Goal: Check status: Check status

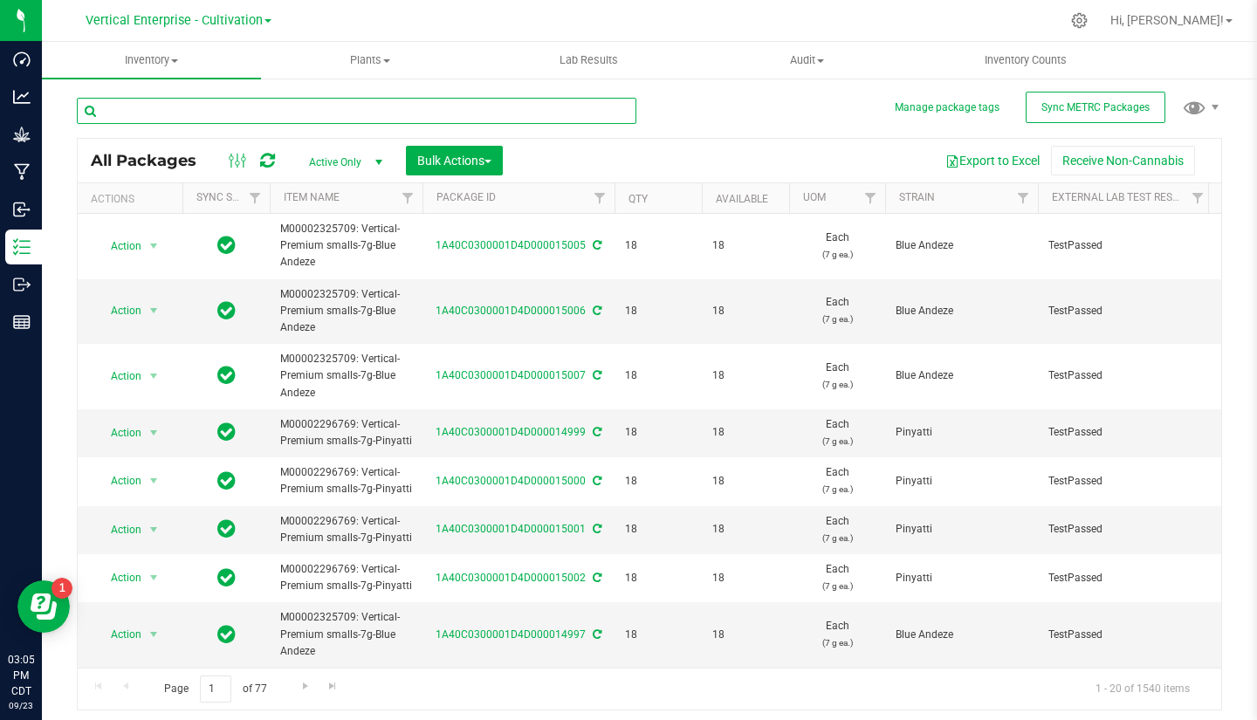
click at [247, 105] on input "text" at bounding box center [356, 111] width 559 height 26
type input "10008"
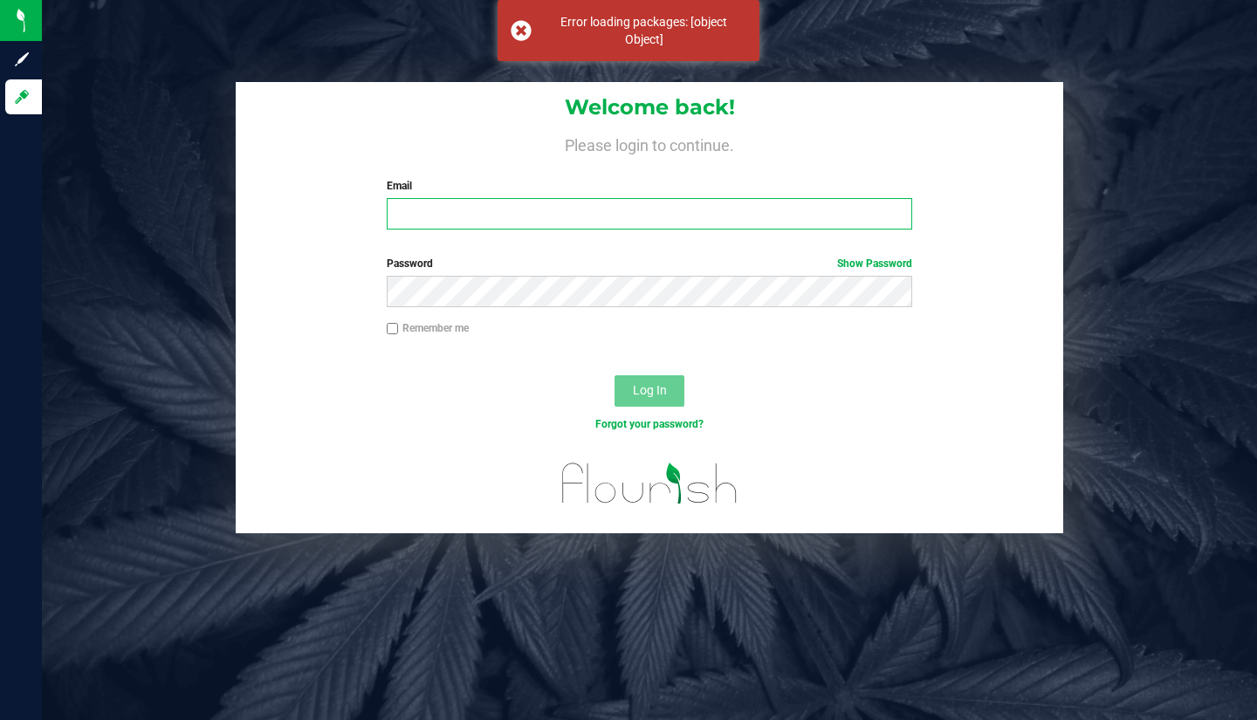
type input "[EMAIL_ADDRESS][DOMAIN_NAME]"
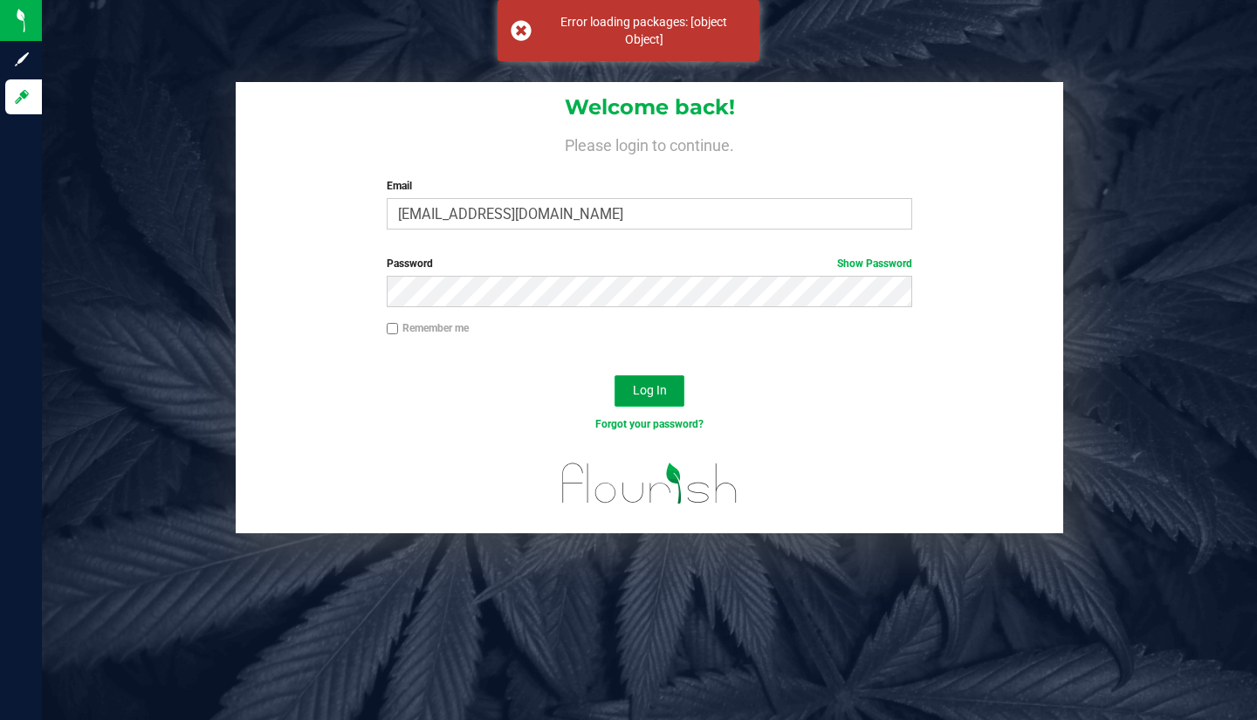
click at [656, 384] on span "Log In" at bounding box center [650, 390] width 34 height 14
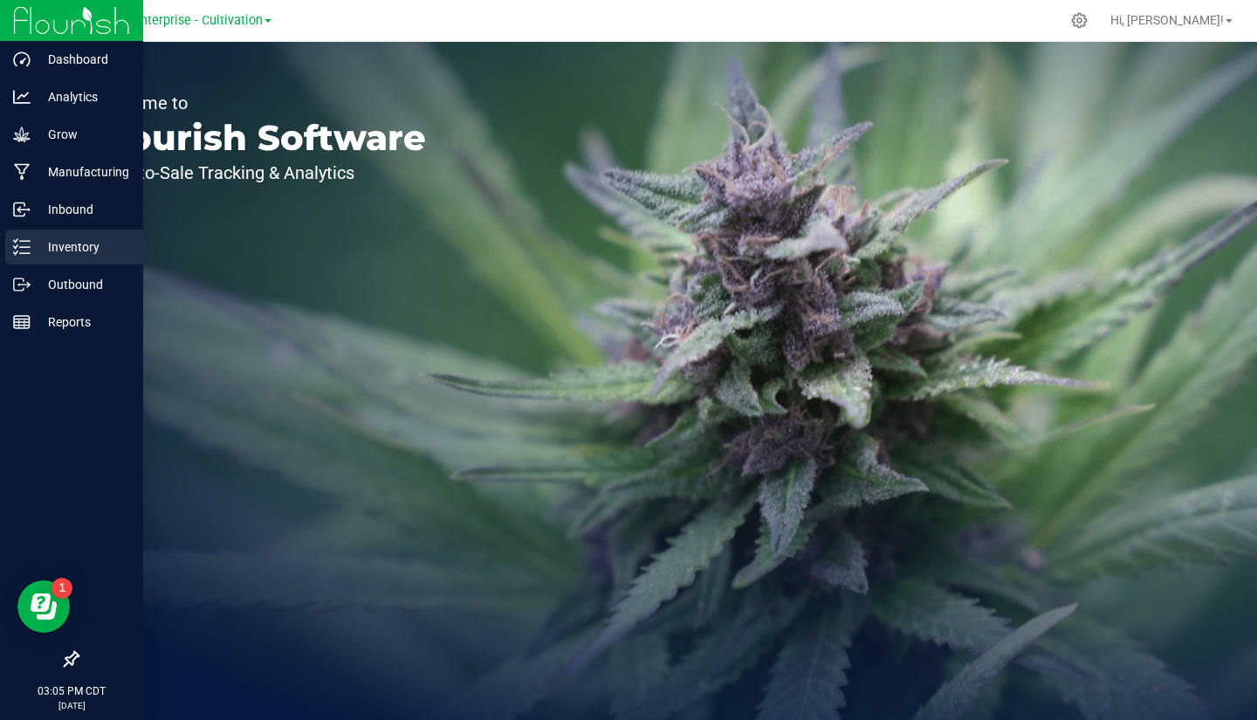
click at [60, 240] on p "Inventory" at bounding box center [83, 247] width 105 height 21
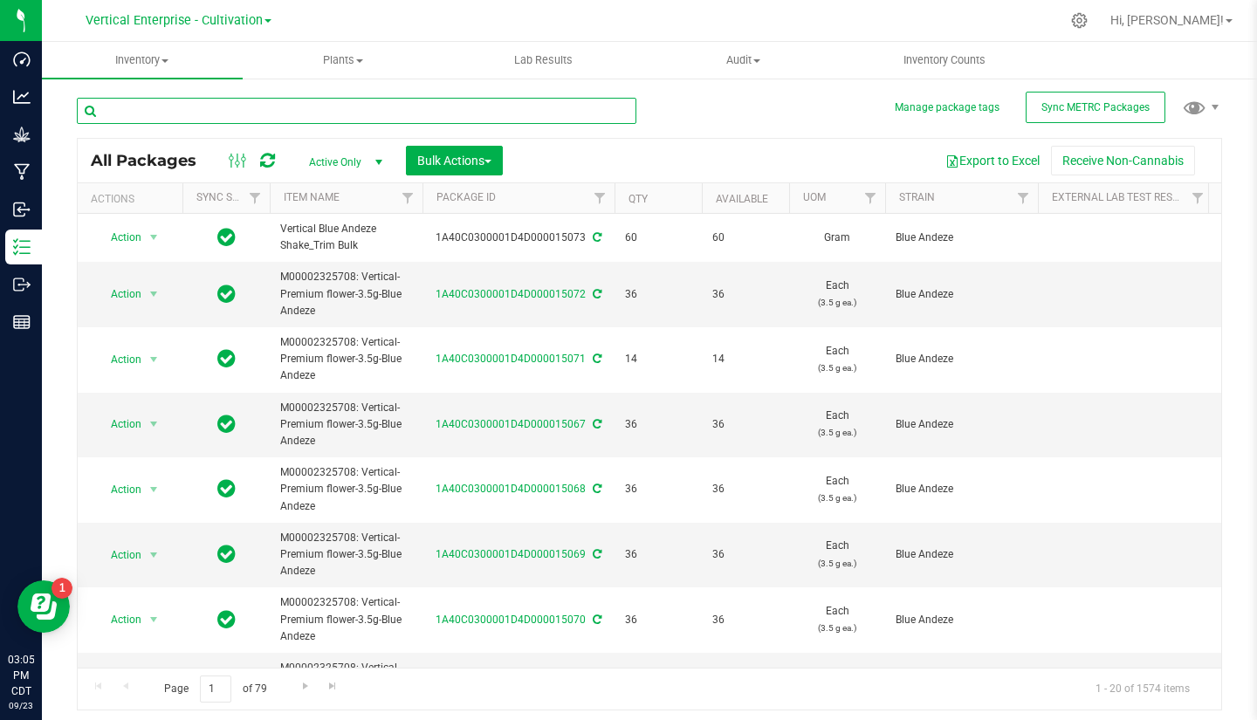
click at [248, 110] on input "text" at bounding box center [356, 111] width 559 height 26
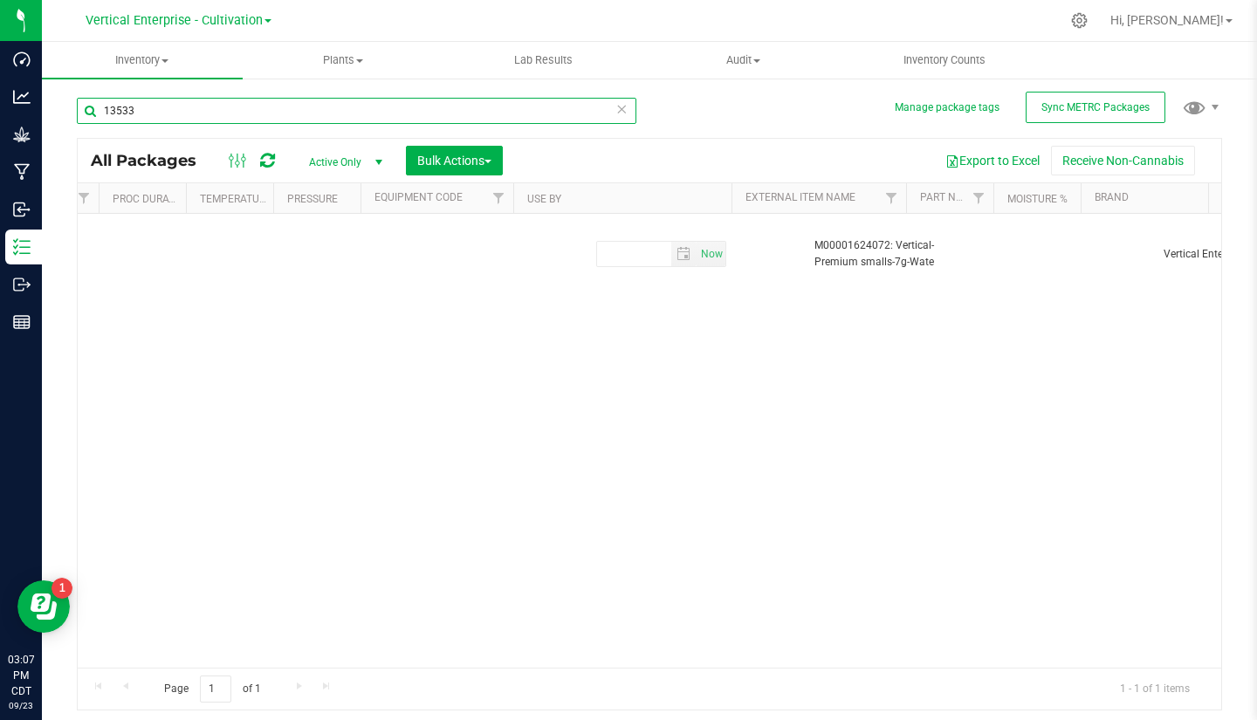
scroll to position [0, 5912]
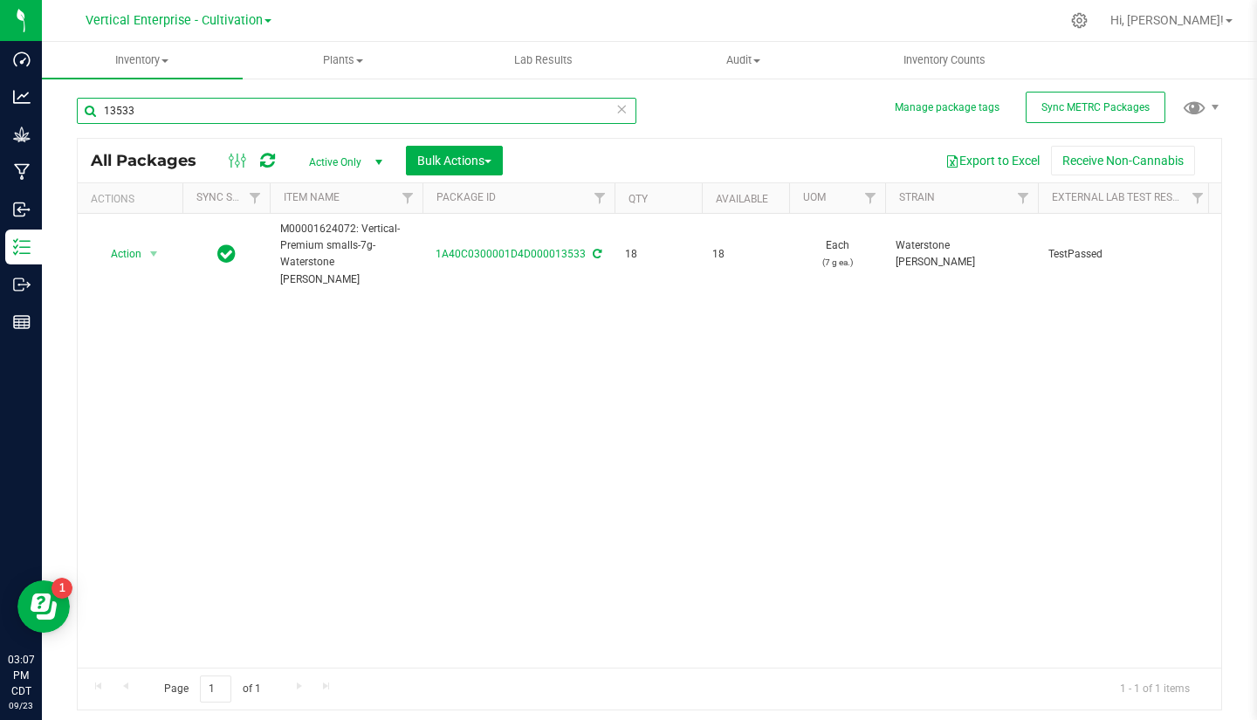
type input "13533"
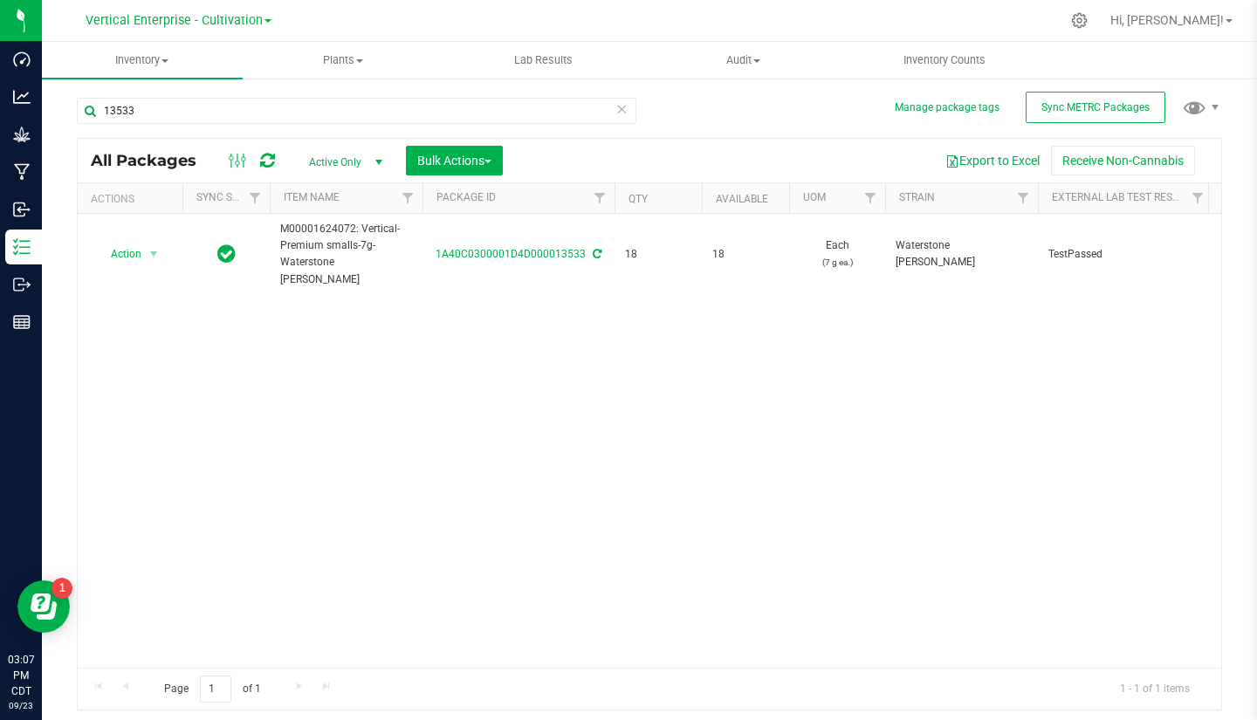
click at [622, 104] on icon at bounding box center [621, 108] width 12 height 21
